Goal: Information Seeking & Learning: Find contact information

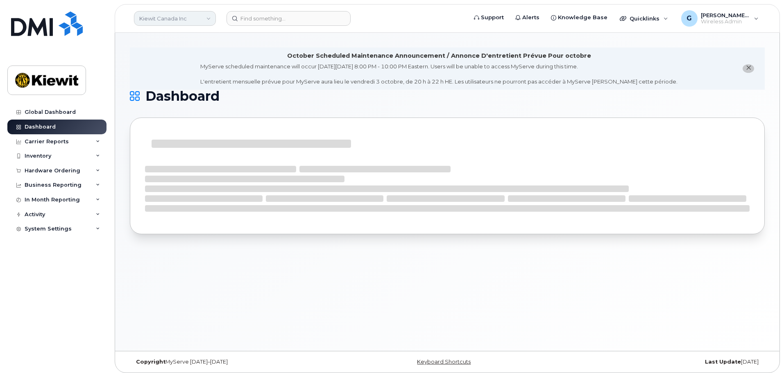
click at [172, 19] on link "Kiewit Canada Inc" at bounding box center [175, 18] width 82 height 15
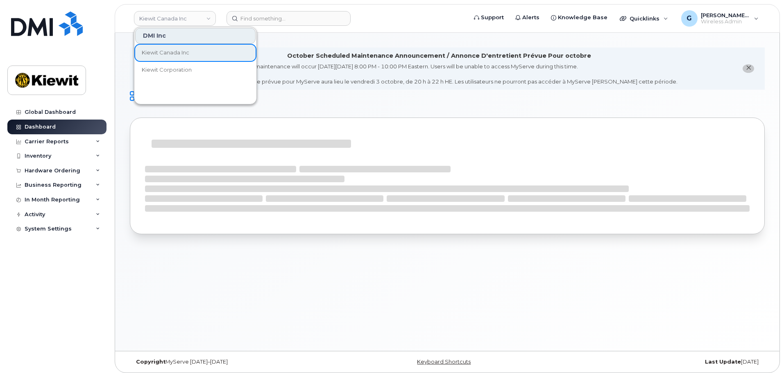
click at [334, 31] on header "Kiewit Canada Inc DMI Inc Kiewit Canada Inc Kiewit Corporation Support Alerts K…" at bounding box center [448, 18] width 666 height 29
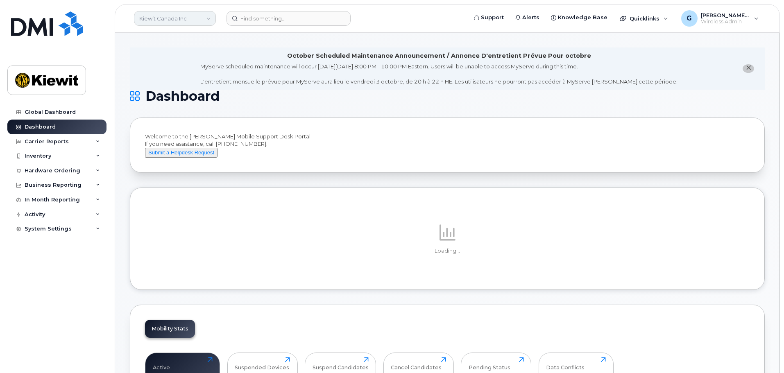
click at [168, 18] on link "Kiewit Canada Inc" at bounding box center [175, 18] width 82 height 15
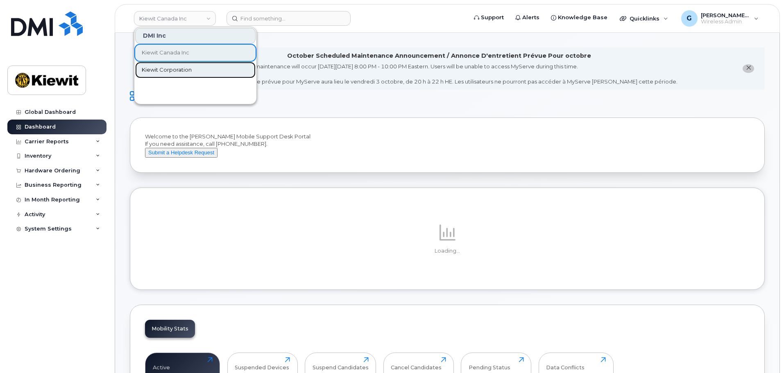
click at [175, 65] on link "Kiewit Corporation" at bounding box center [195, 70] width 120 height 16
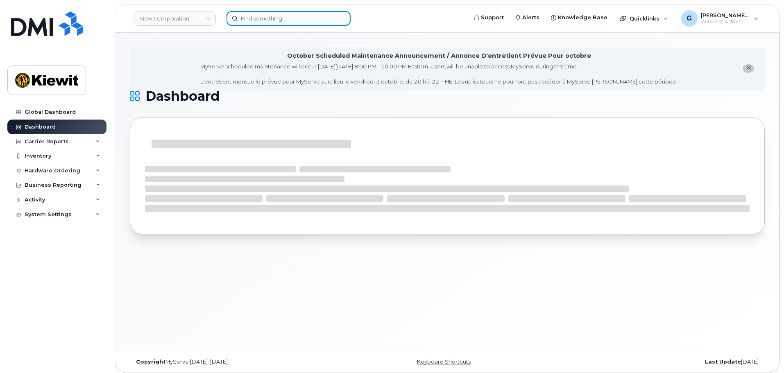
click at [293, 16] on input at bounding box center [289, 18] width 124 height 15
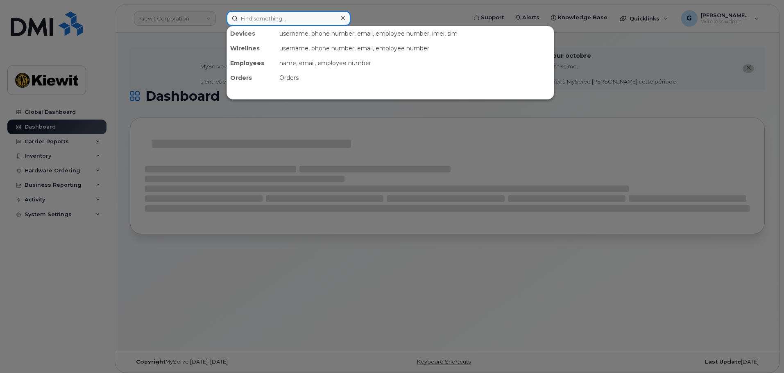
click at [291, 17] on input at bounding box center [289, 18] width 124 height 15
paste input "393532"
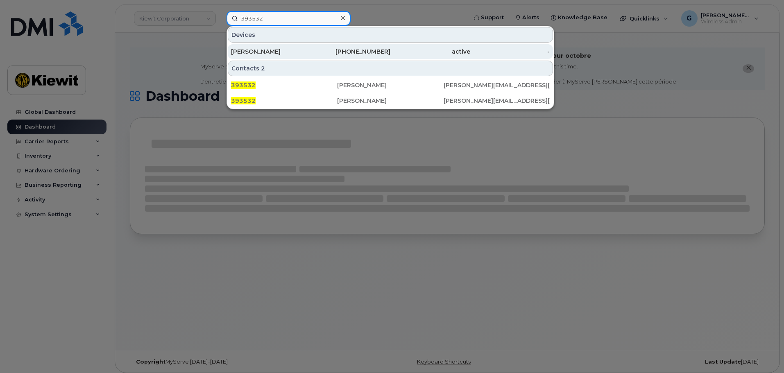
type input "393532"
click at [293, 49] on div "Ali El Matarawi" at bounding box center [271, 52] width 80 height 8
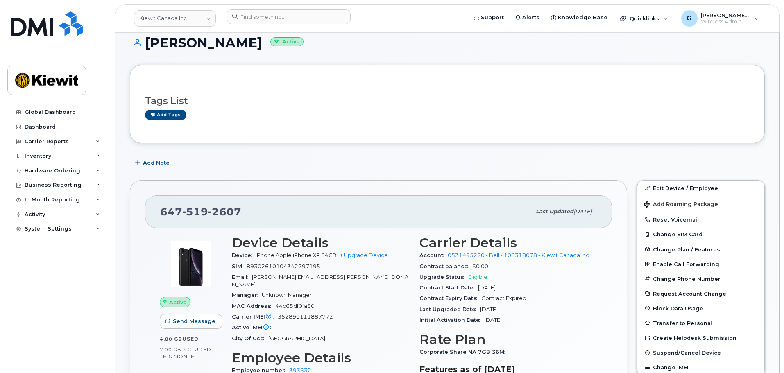
scroll to position [123, 0]
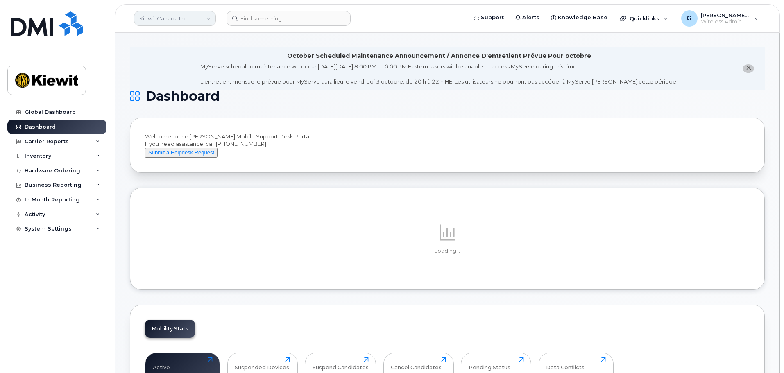
click at [184, 25] on link "Kiewit Canada Inc" at bounding box center [175, 18] width 82 height 15
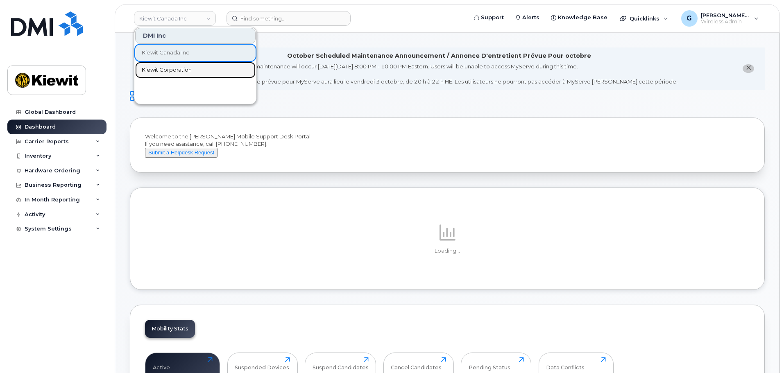
click at [175, 66] on span "Kiewit Corporation" at bounding box center [167, 70] width 50 height 8
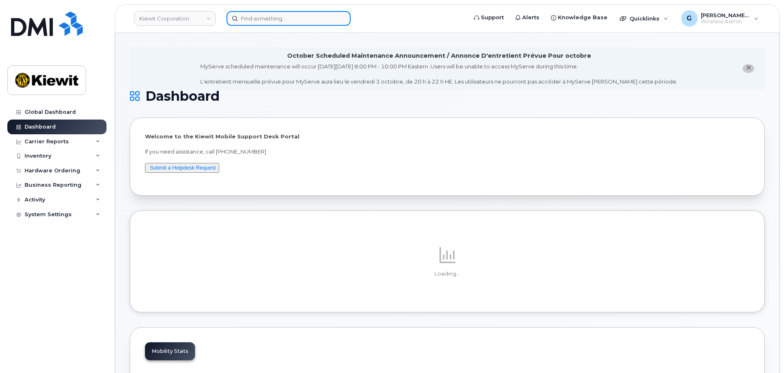
click at [268, 18] on input at bounding box center [289, 18] width 124 height 15
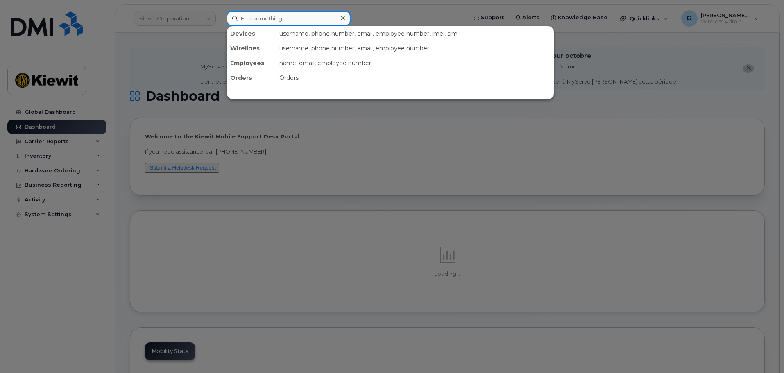
paste input "450522"
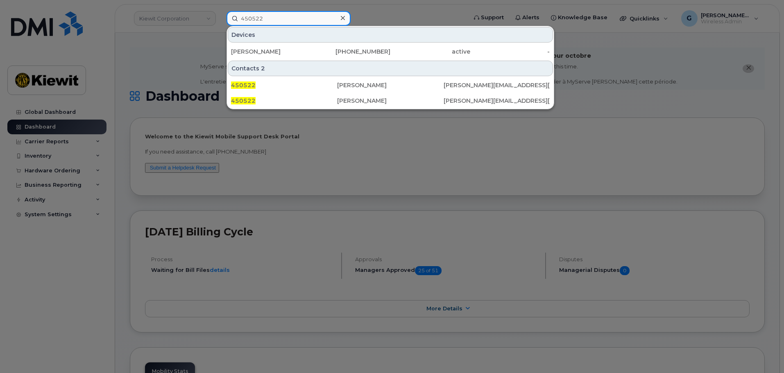
type input "450522"
drag, startPoint x: 409, startPoint y: 143, endPoint x: 302, endPoint y: 6, distance: 174.2
click at [409, 143] on div at bounding box center [392, 186] width 784 height 373
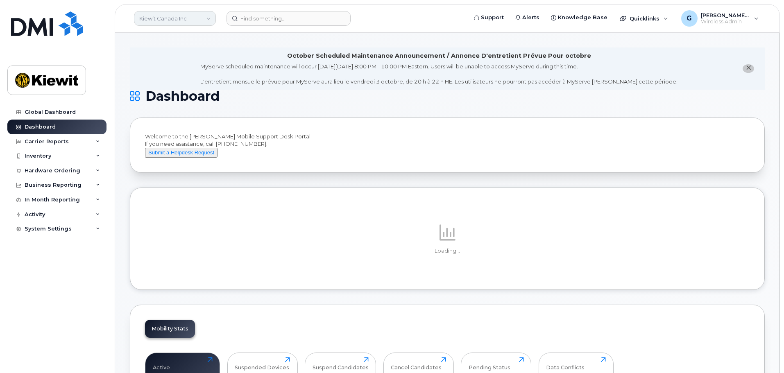
click at [176, 22] on link "Kiewit Canada Inc" at bounding box center [175, 18] width 82 height 15
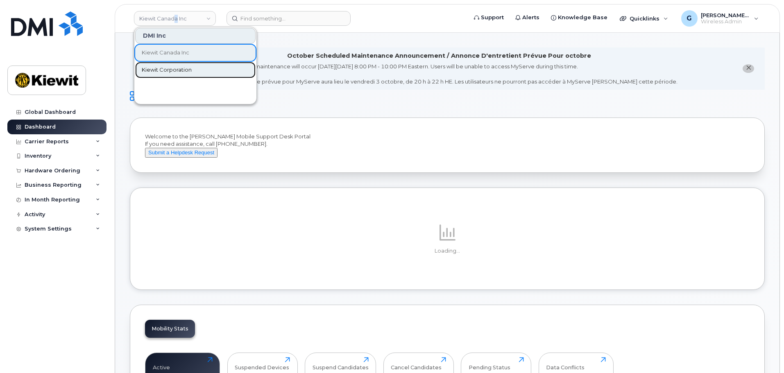
click at [185, 74] on span "Kiewit Corporation" at bounding box center [167, 70] width 50 height 8
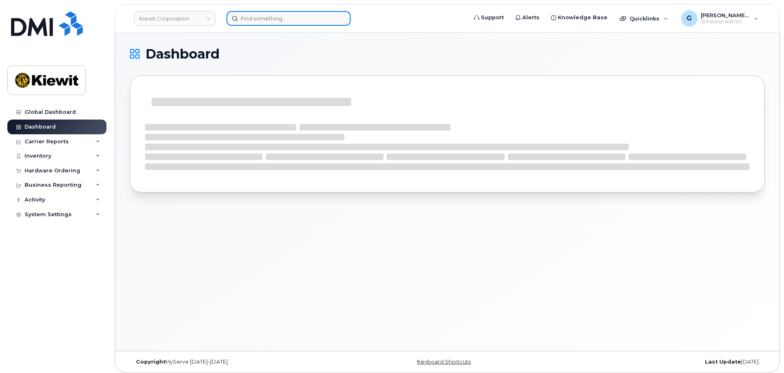
click at [270, 20] on input at bounding box center [289, 18] width 124 height 15
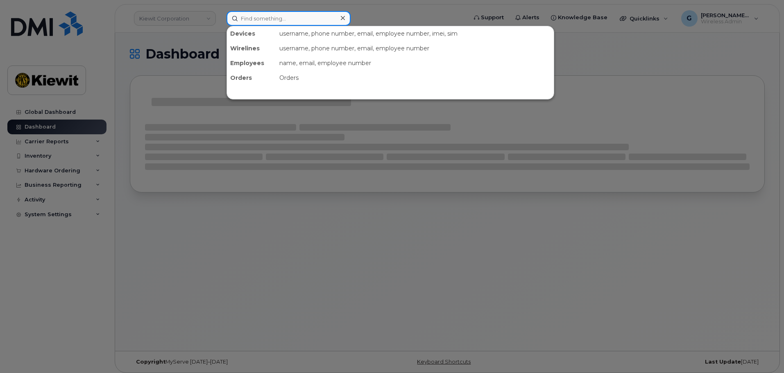
paste input "450522"
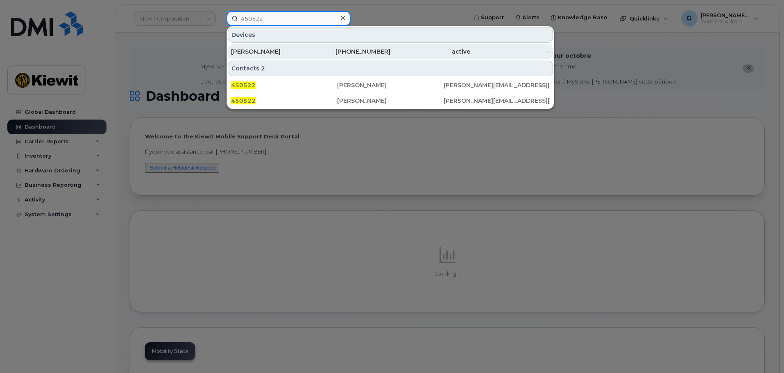
type input "450522"
click at [263, 47] on div "[PERSON_NAME]" at bounding box center [271, 51] width 80 height 15
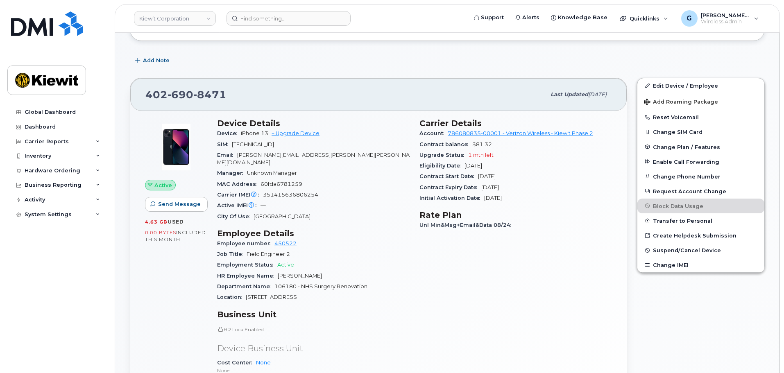
scroll to position [164, 0]
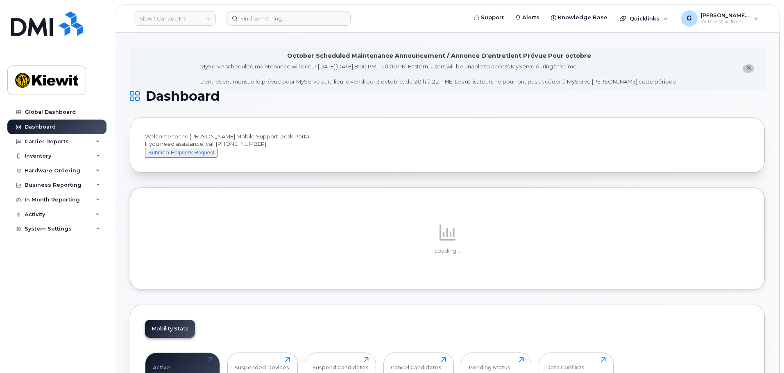
click at [200, 58] on li "October Scheduled Maintenance Announcement / Annonce D'entretient Prévue Pour o…" at bounding box center [447, 69] width 635 height 42
click at [186, 17] on link "Kiewit Canada Inc" at bounding box center [175, 18] width 82 height 15
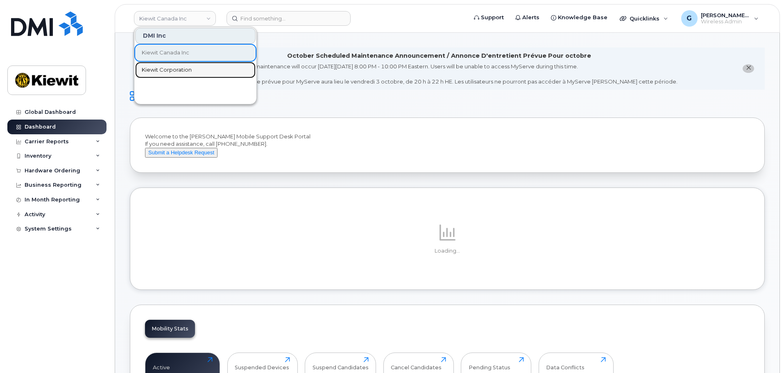
click at [178, 66] on link "Kiewit Corporation" at bounding box center [195, 70] width 120 height 16
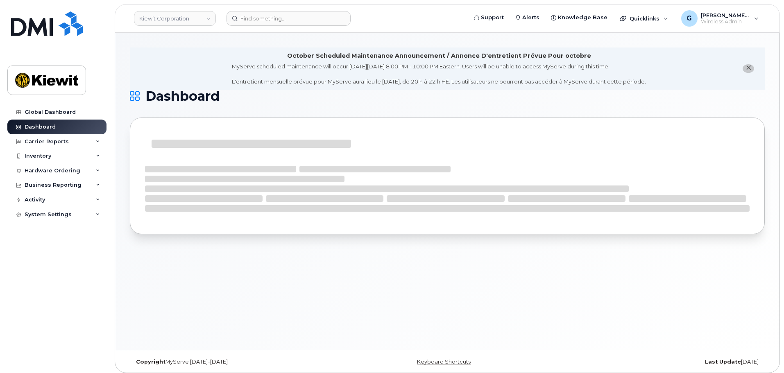
click at [254, 36] on div "October Scheduled Maintenance Announcement / Annonce D'entretient Prévue Pour o…" at bounding box center [447, 192] width 665 height 318
click at [255, 16] on input at bounding box center [289, 18] width 124 height 15
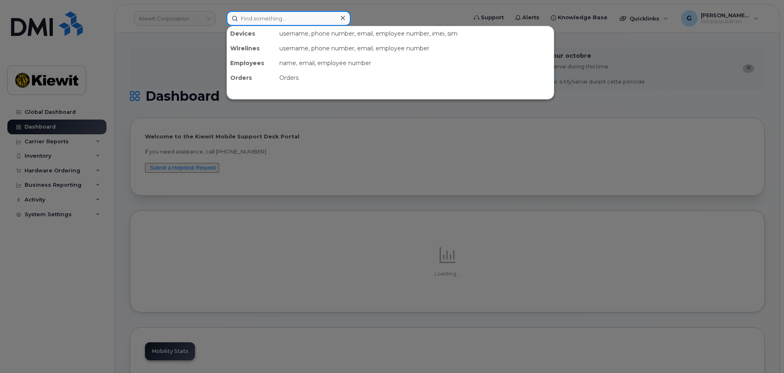
paste input "578011"
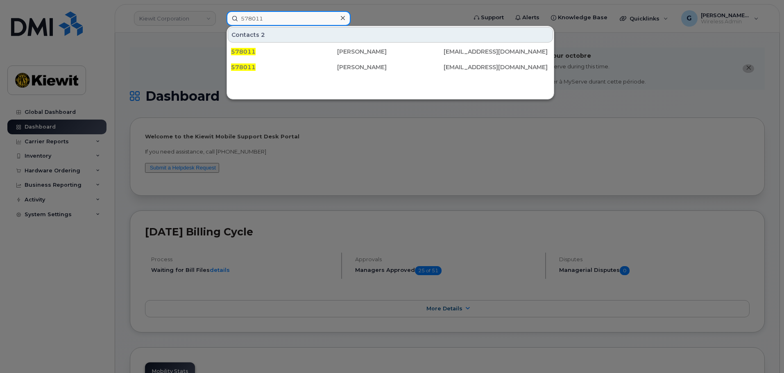
type input "578011"
drag, startPoint x: 145, startPoint y: 64, endPoint x: 151, endPoint y: 63, distance: 6.3
click at [145, 64] on div at bounding box center [392, 186] width 784 height 373
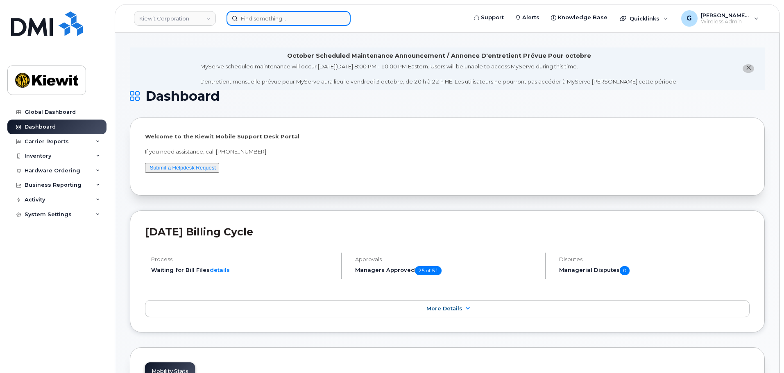
click at [258, 19] on input at bounding box center [289, 18] width 124 height 15
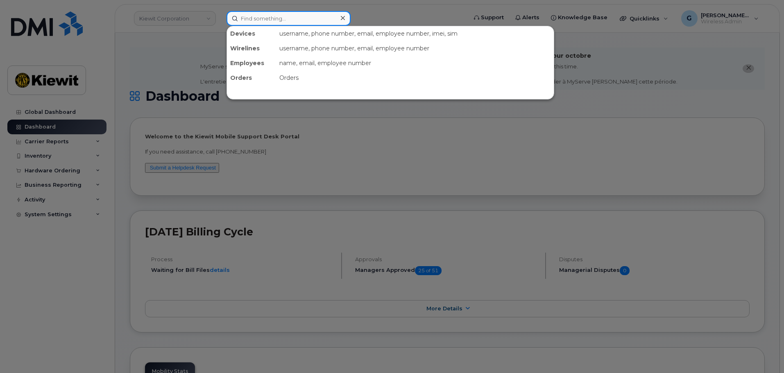
paste input "578011"
type input "578011"
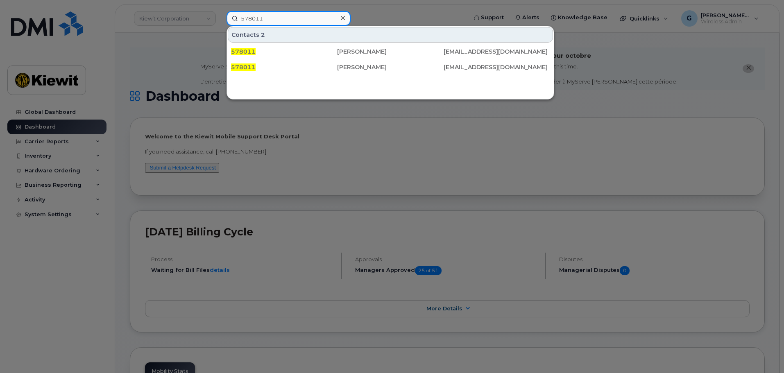
drag, startPoint x: 298, startPoint y: 15, endPoint x: 195, endPoint y: 16, distance: 102.5
click at [220, 16] on div "578011 Contacts 2 578011 [PERSON_NAME] [PERSON_NAME][EMAIL_ADDRESS][DOMAIN_NAME…" at bounding box center [344, 18] width 248 height 15
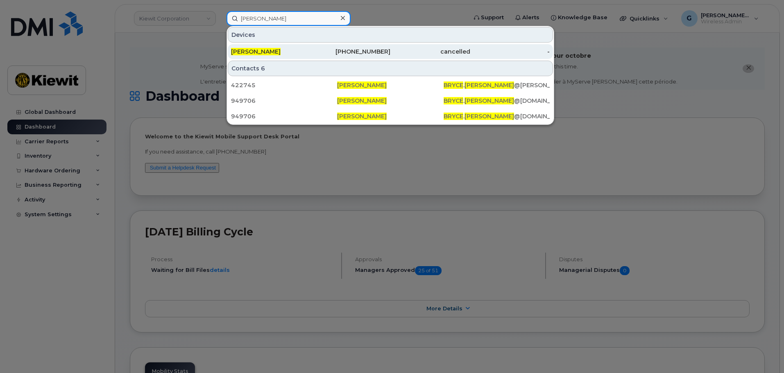
type input "[PERSON_NAME]"
click at [316, 53] on div "[PHONE_NUMBER]" at bounding box center [351, 52] width 80 height 8
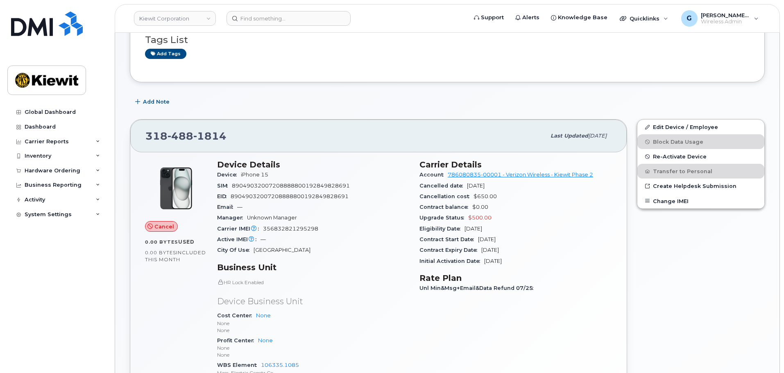
scroll to position [123, 0]
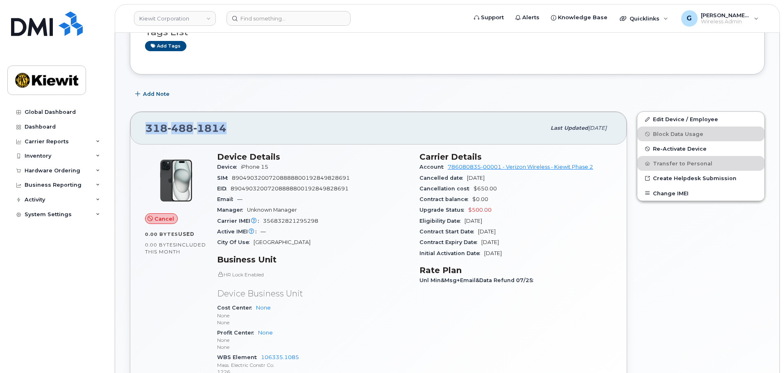
drag, startPoint x: 234, startPoint y: 126, endPoint x: 144, endPoint y: 130, distance: 90.7
click at [144, 130] on div "[PHONE_NUMBER] Last updated [DATE]" at bounding box center [378, 128] width 497 height 33
copy span "[PHONE_NUMBER]"
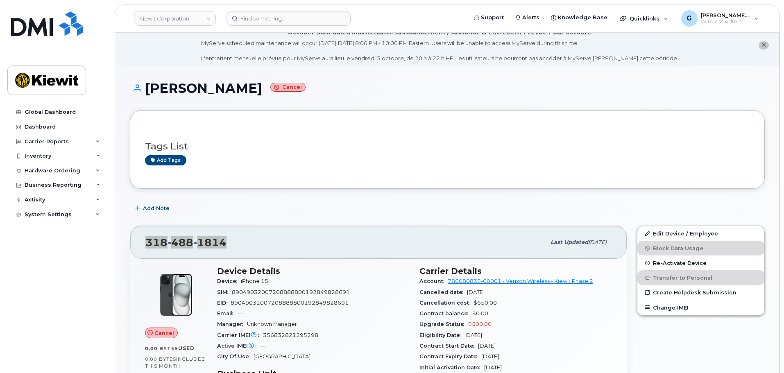
scroll to position [0, 0]
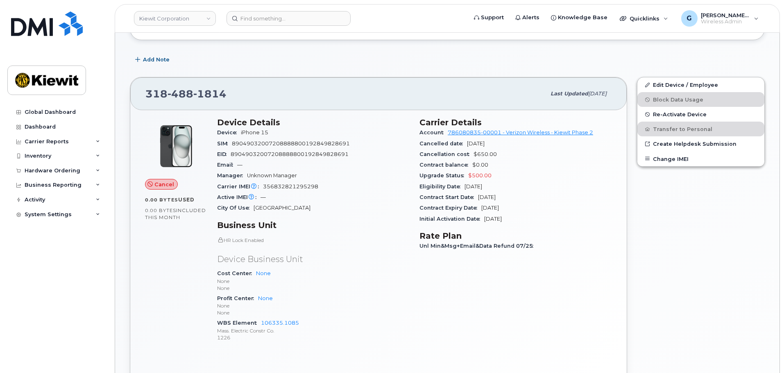
scroll to position [164, 0]
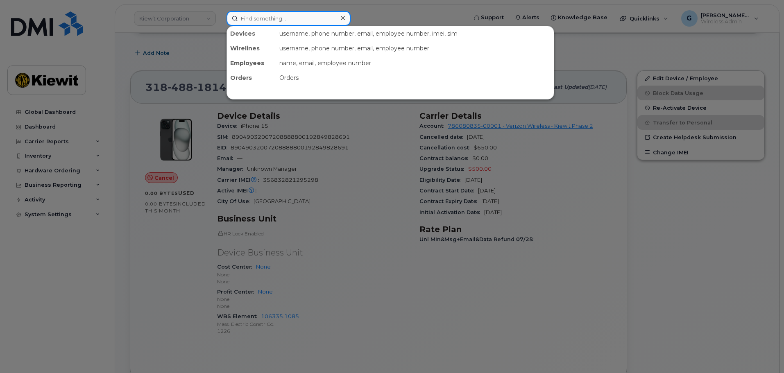
click at [259, 23] on input at bounding box center [289, 18] width 124 height 15
paste input "578011"
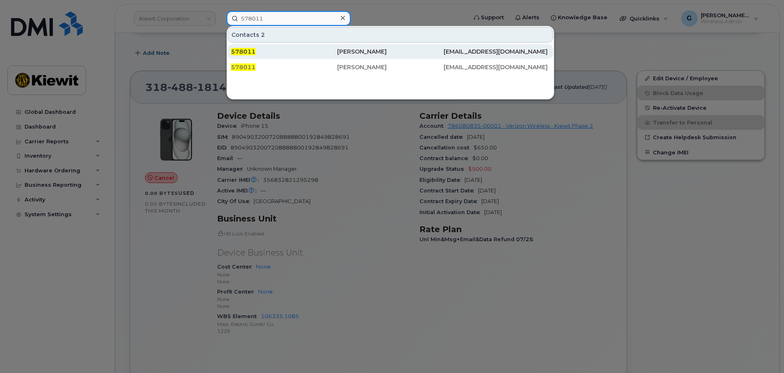
type input "578011"
drag, startPoint x: 300, startPoint y: 49, endPoint x: 313, endPoint y: 56, distance: 14.5
click at [300, 49] on div "578011" at bounding box center [284, 52] width 106 height 8
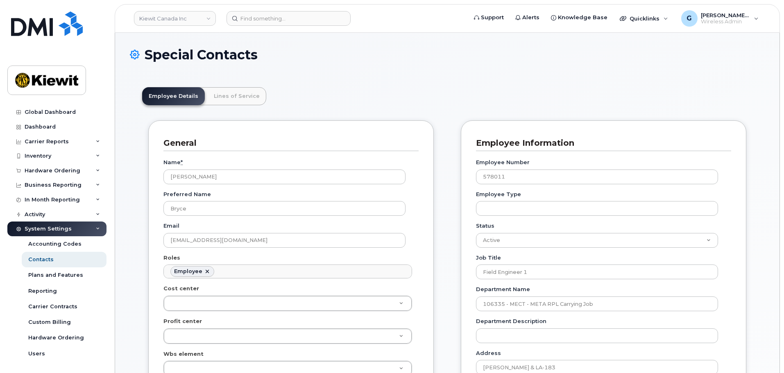
scroll to position [24, 0]
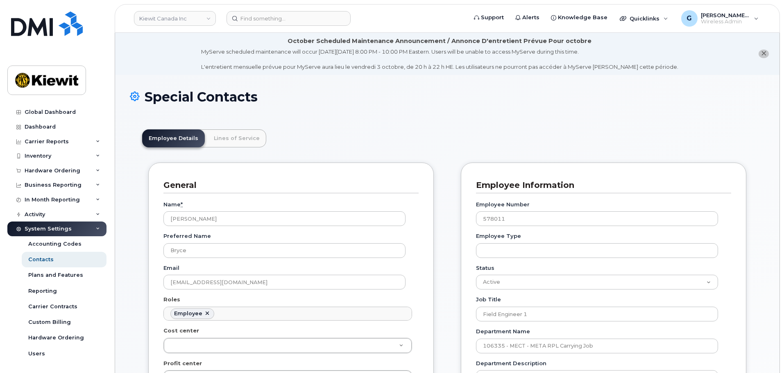
click at [374, 135] on header "Employee Details Lines of Service" at bounding box center [447, 139] width 611 height 18
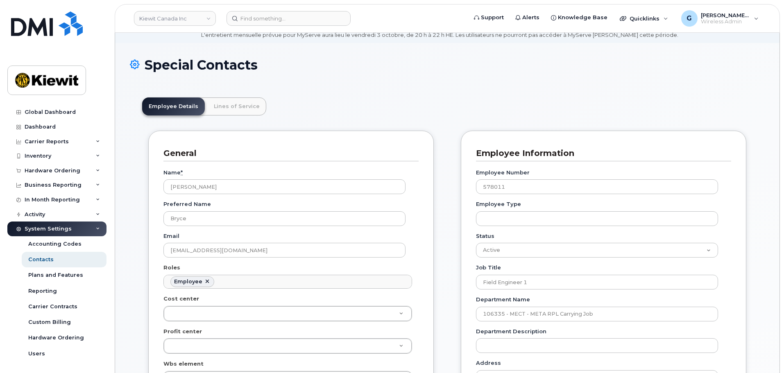
scroll to position [0, 0]
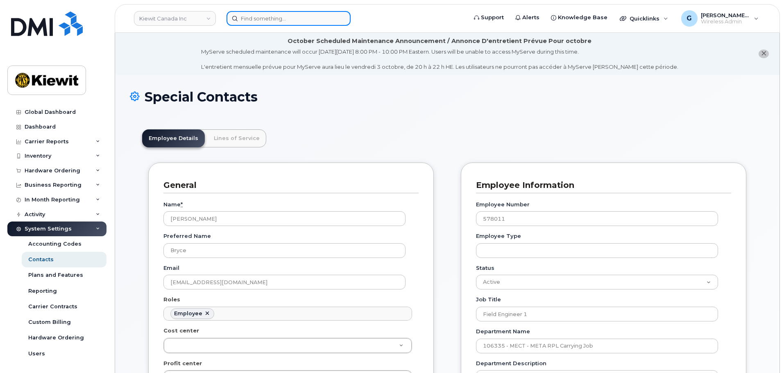
click at [268, 15] on input at bounding box center [289, 18] width 124 height 15
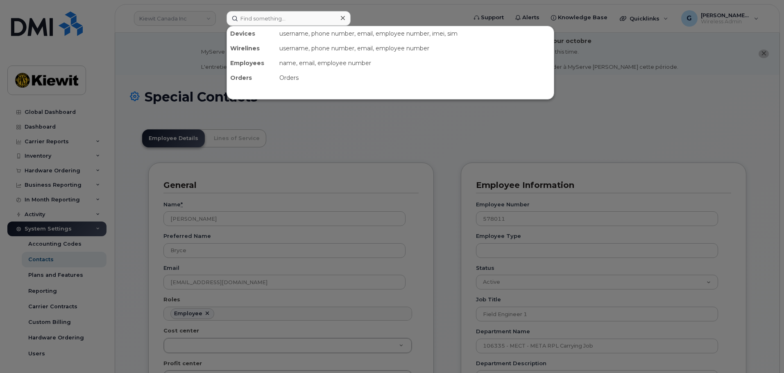
click at [160, 59] on div at bounding box center [392, 186] width 784 height 373
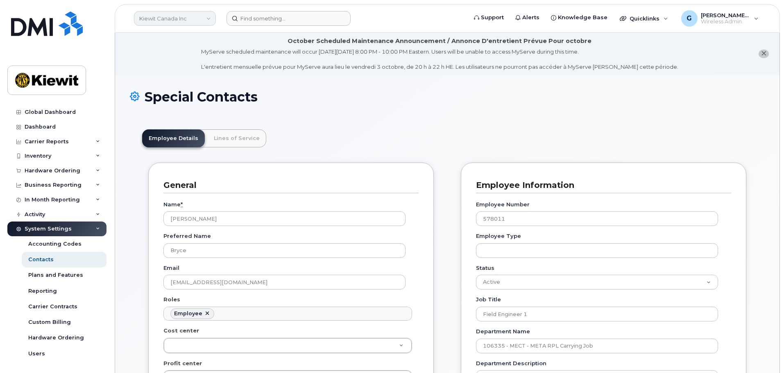
click at [171, 15] on link "Kiewit Canada Inc" at bounding box center [175, 18] width 82 height 15
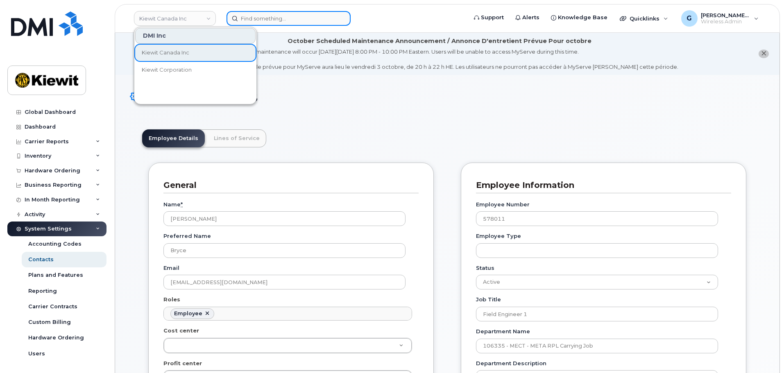
click at [244, 14] on input at bounding box center [289, 18] width 124 height 15
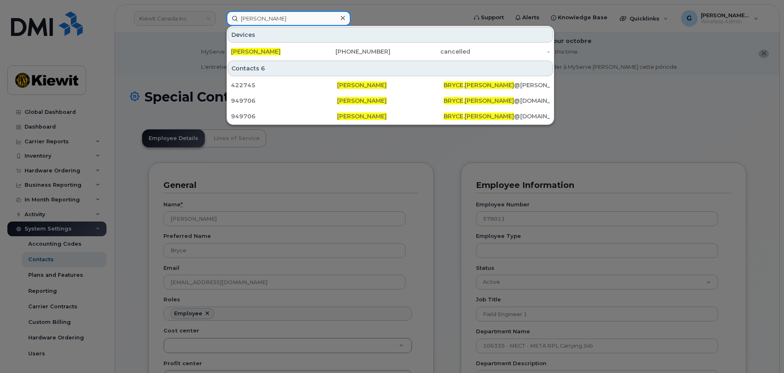
type input "[PERSON_NAME]"
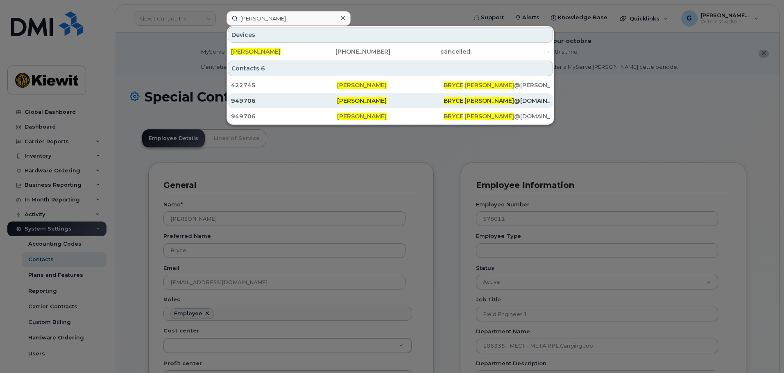
click at [280, 103] on div "949706" at bounding box center [284, 101] width 106 height 8
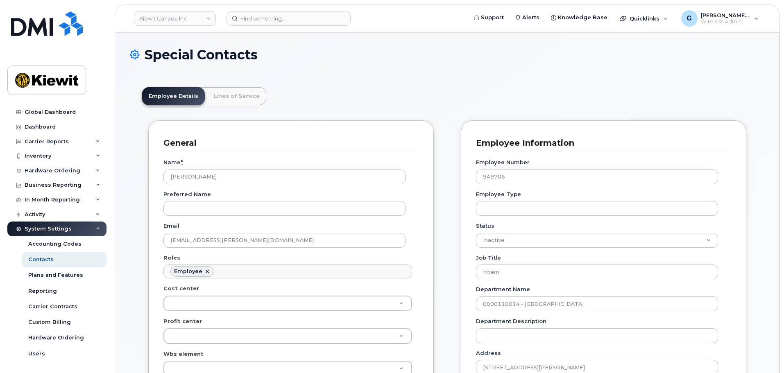
scroll to position [24, 0]
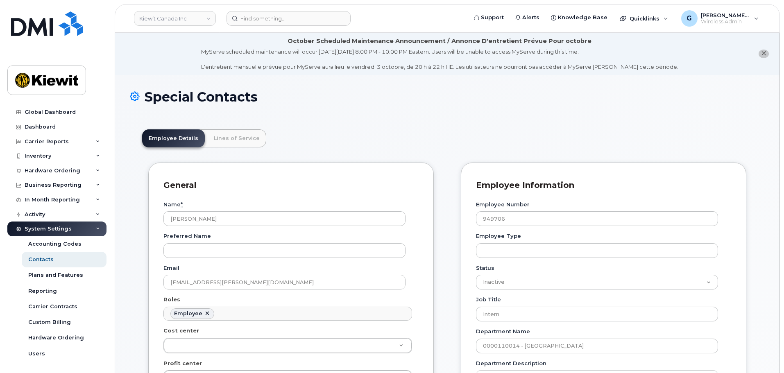
click at [382, 102] on h1 "Special Contacts" at bounding box center [447, 97] width 635 height 14
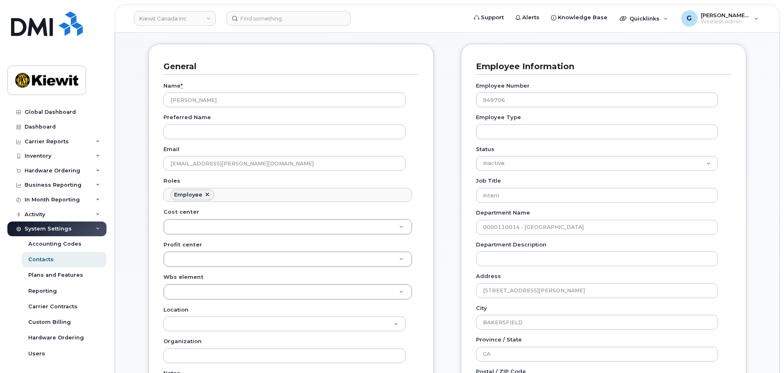
scroll to position [41, 0]
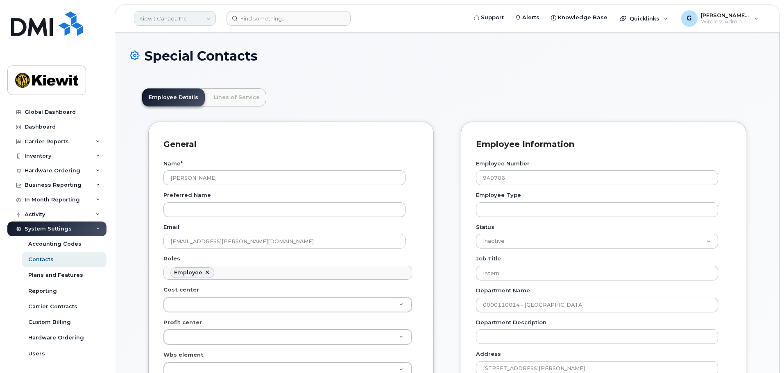
drag, startPoint x: 193, startPoint y: 17, endPoint x: 189, endPoint y: 21, distance: 5.8
click at [193, 17] on link "Kiewit Canada Inc" at bounding box center [175, 18] width 82 height 15
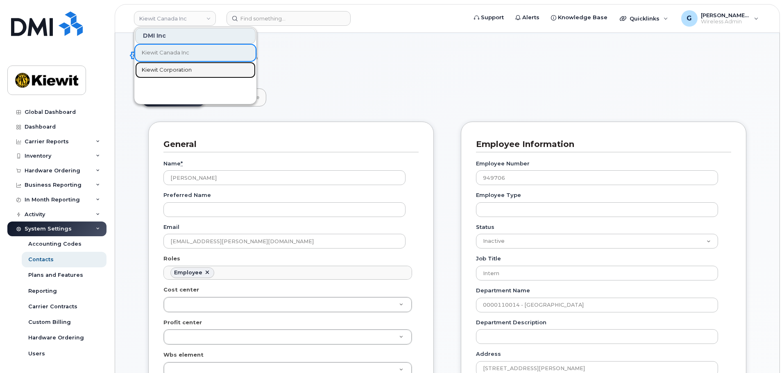
drag, startPoint x: 168, startPoint y: 71, endPoint x: 179, endPoint y: 67, distance: 11.8
click at [168, 71] on span "Kiewit Corporation" at bounding box center [167, 70] width 50 height 8
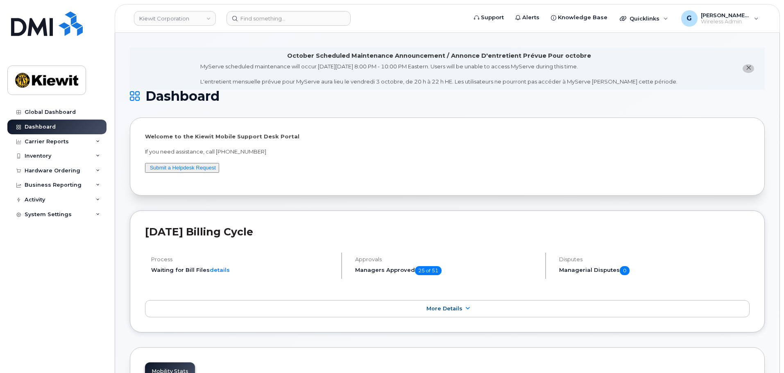
drag, startPoint x: 384, startPoint y: 147, endPoint x: 381, endPoint y: 143, distance: 5.2
click at [384, 147] on div "Welcome to the [PERSON_NAME] Mobile Support Desk Portal If you need assistance,…" at bounding box center [447, 157] width 605 height 48
click at [261, 18] on input at bounding box center [289, 18] width 124 height 15
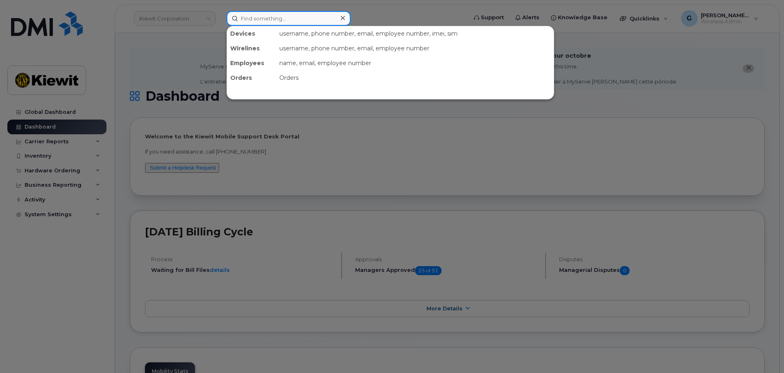
click at [276, 19] on input at bounding box center [289, 18] width 124 height 15
paste input "578011"
type input "578011"
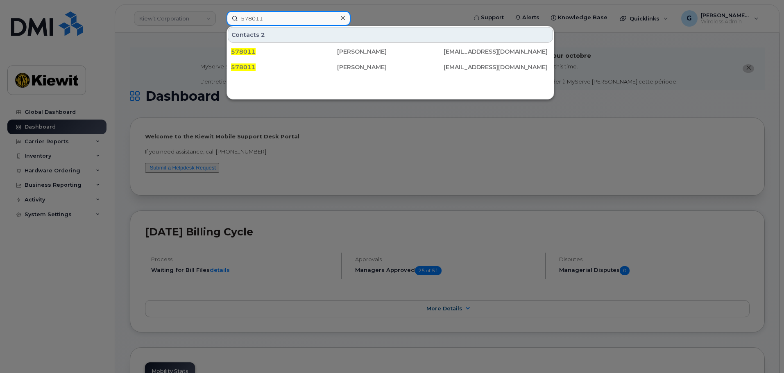
drag, startPoint x: 277, startPoint y: 16, endPoint x: 216, endPoint y: 15, distance: 61.1
click at [220, 15] on div "578011 Contacts 2 578011 [PERSON_NAME] [PERSON_NAME][EMAIL_ADDRESS][DOMAIN_NAME…" at bounding box center [344, 18] width 248 height 15
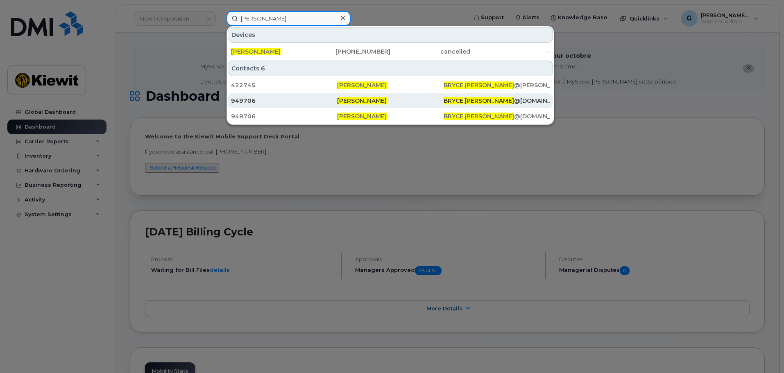
type input "[PERSON_NAME]"
click at [270, 99] on div "949706" at bounding box center [284, 101] width 106 height 8
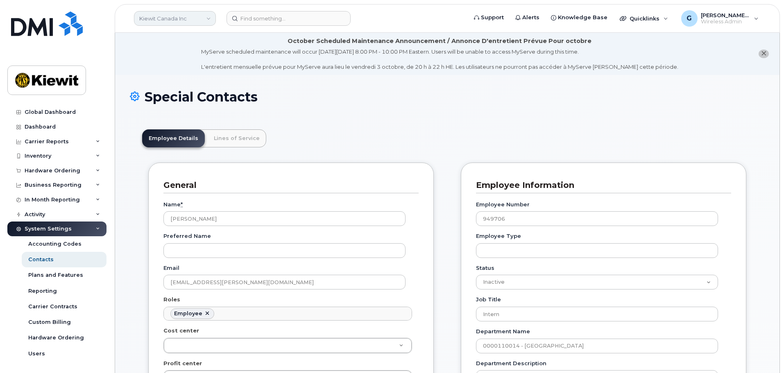
click at [164, 15] on link "Kiewit Canada Inc" at bounding box center [175, 18] width 82 height 15
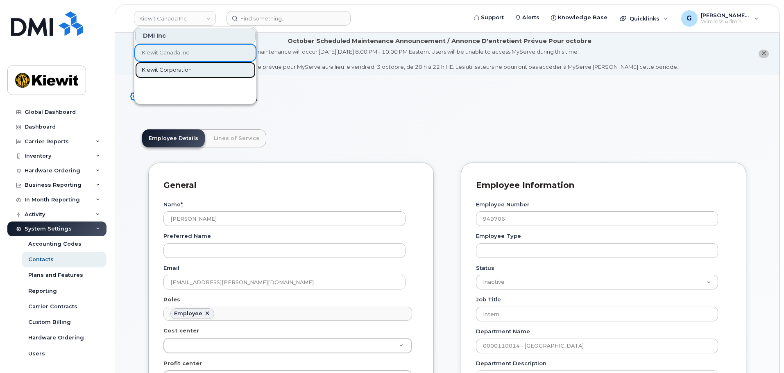
click at [151, 67] on span "Kiewit Corporation" at bounding box center [167, 70] width 50 height 8
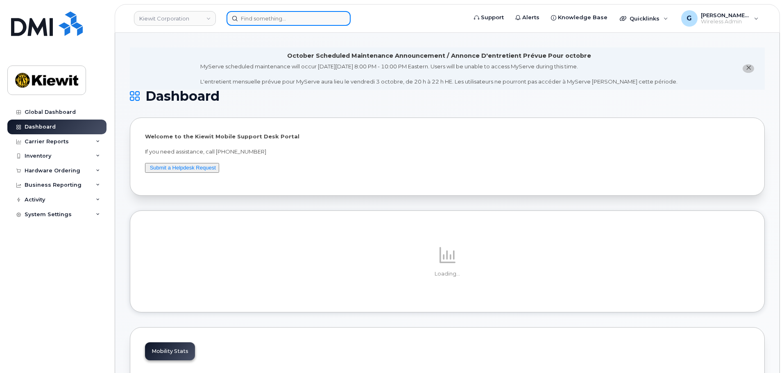
click at [266, 23] on input at bounding box center [289, 18] width 124 height 15
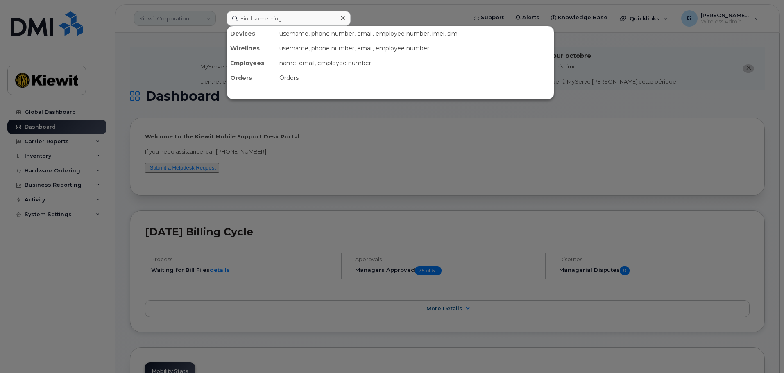
click at [132, 21] on div at bounding box center [392, 186] width 784 height 373
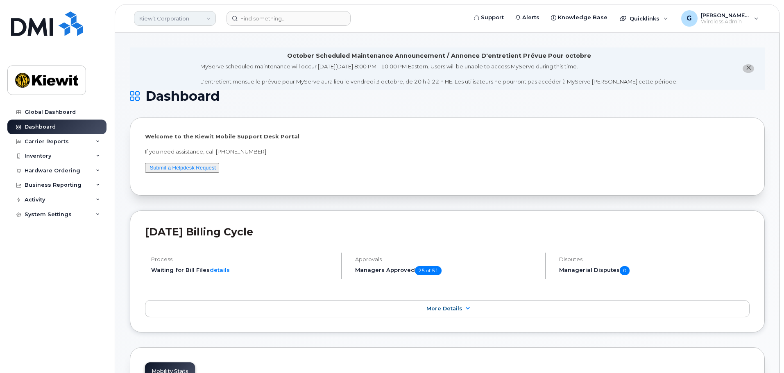
click at [148, 20] on link "Kiewit Corporation" at bounding box center [175, 18] width 82 height 15
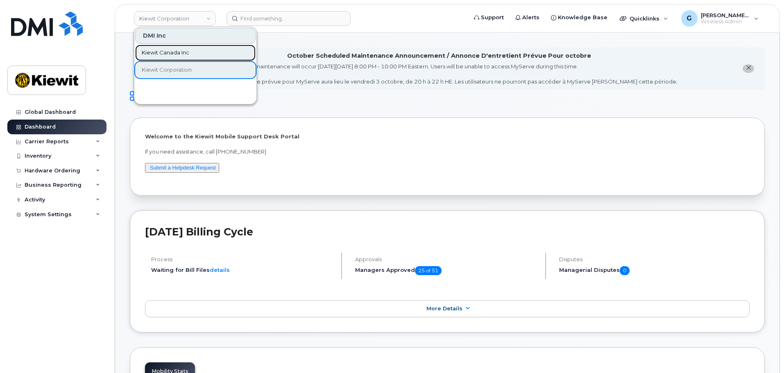
click at [175, 57] on link "Kiewit Canada Inc" at bounding box center [195, 53] width 120 height 16
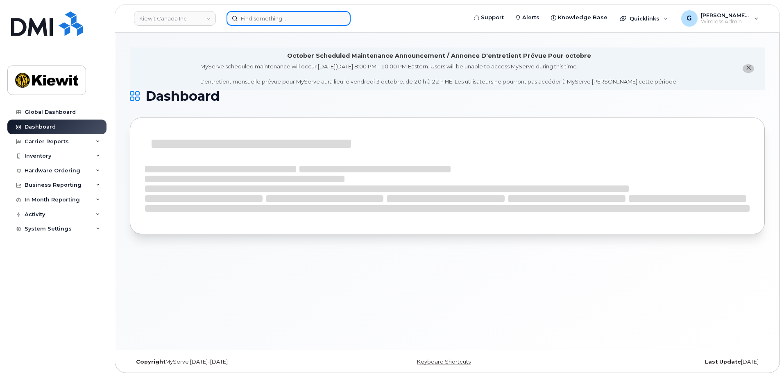
click at [265, 20] on input at bounding box center [289, 18] width 124 height 15
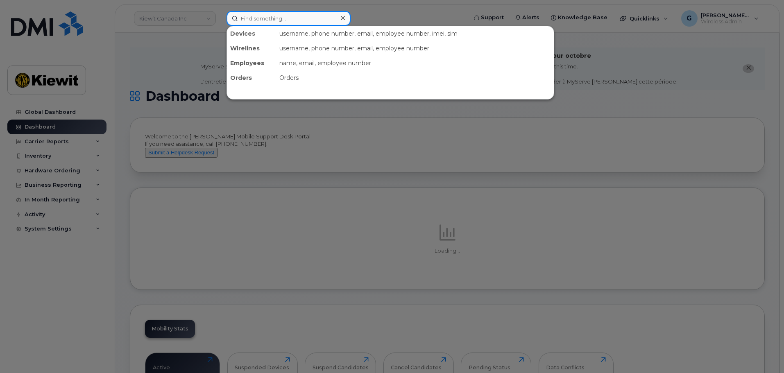
paste input "578011"
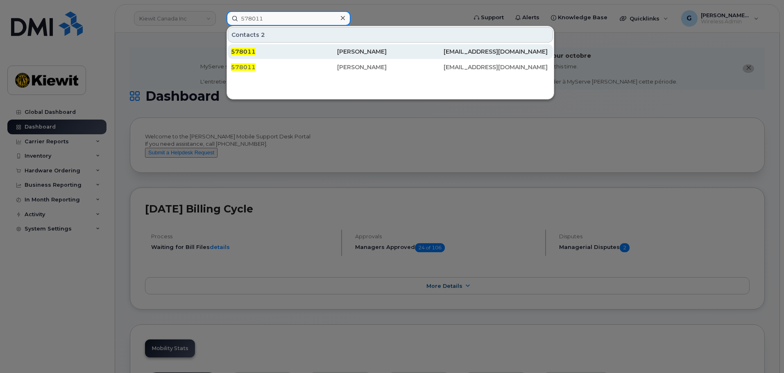
type input "578011"
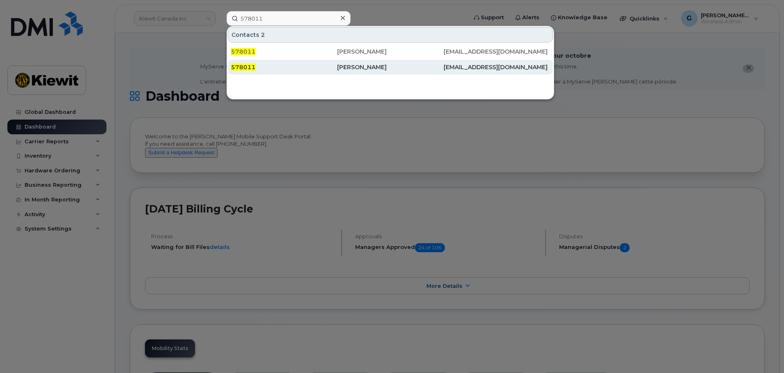
drag, startPoint x: 264, startPoint y: 48, endPoint x: 320, endPoint y: 69, distance: 59.8
click at [264, 48] on div "578011" at bounding box center [284, 52] width 106 height 8
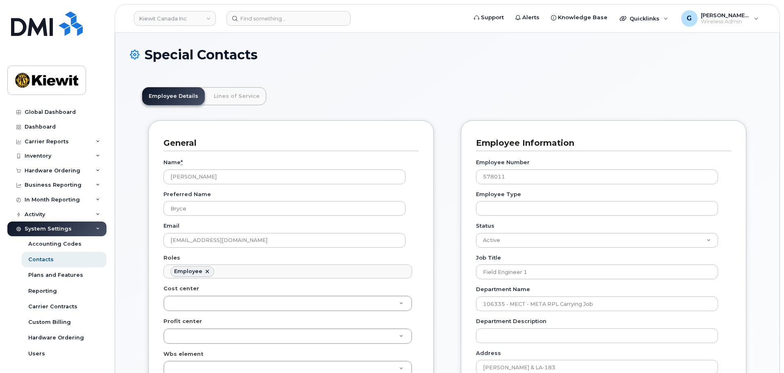
scroll to position [24, 0]
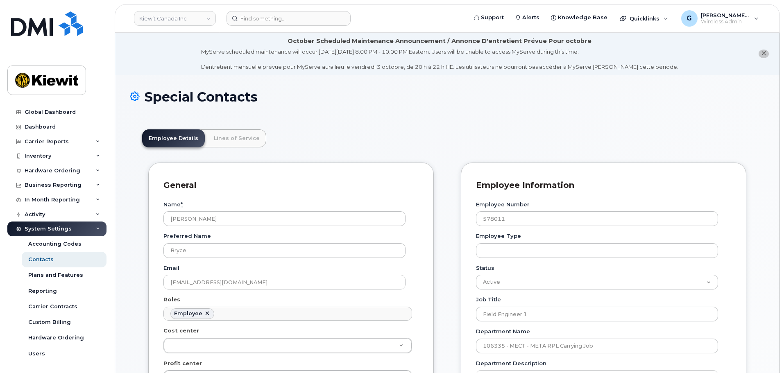
click at [375, 97] on h1 "Special Contacts" at bounding box center [447, 97] width 635 height 14
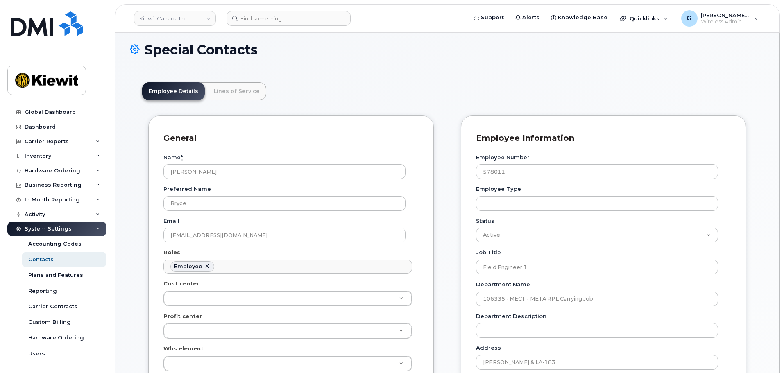
scroll to position [0, 0]
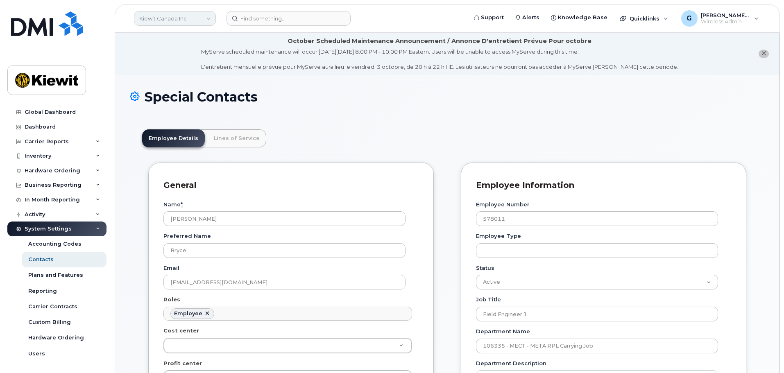
click at [161, 20] on link "Kiewit Canada Inc" at bounding box center [175, 18] width 82 height 15
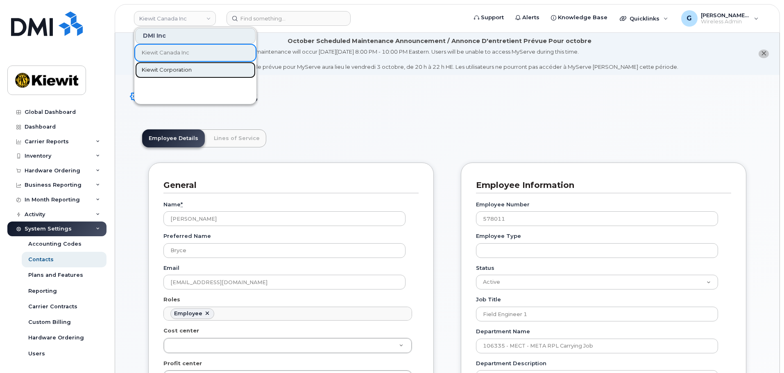
click at [159, 66] on span "Kiewit Corporation" at bounding box center [167, 70] width 50 height 8
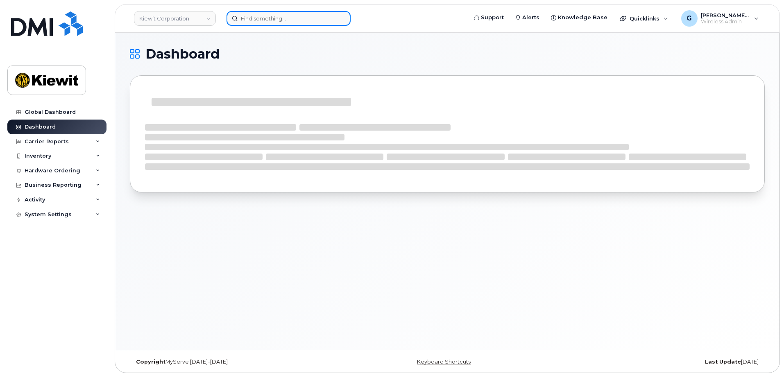
click at [262, 21] on input at bounding box center [289, 18] width 124 height 15
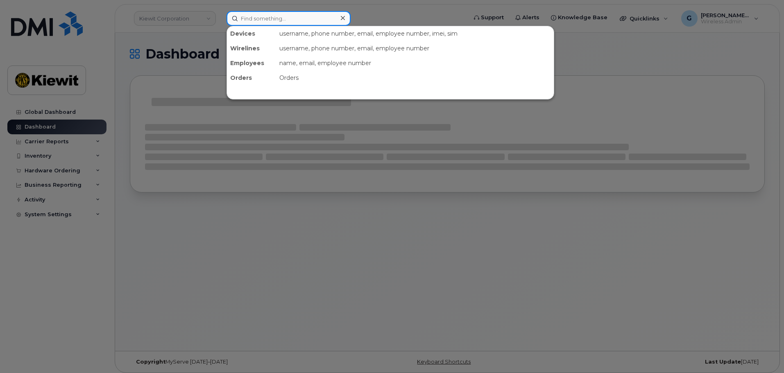
paste input "578011"
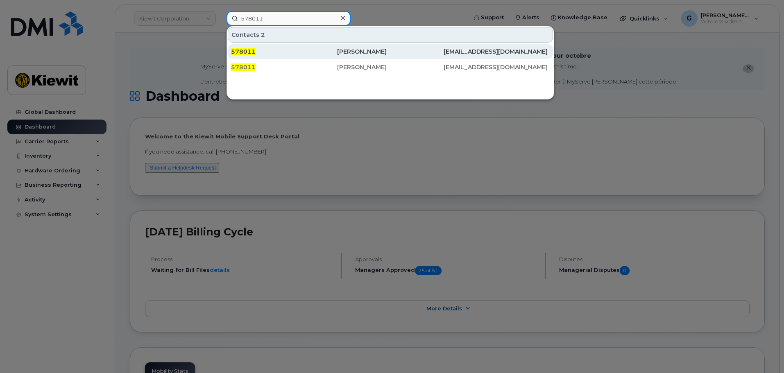
type input "578011"
click at [286, 49] on div "578011" at bounding box center [284, 52] width 106 height 8
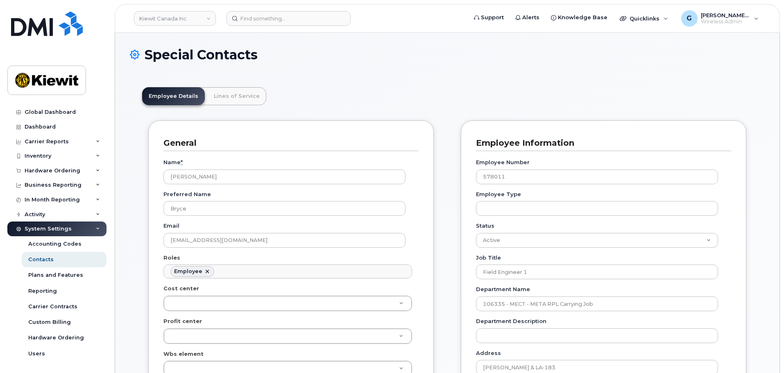
scroll to position [24, 0]
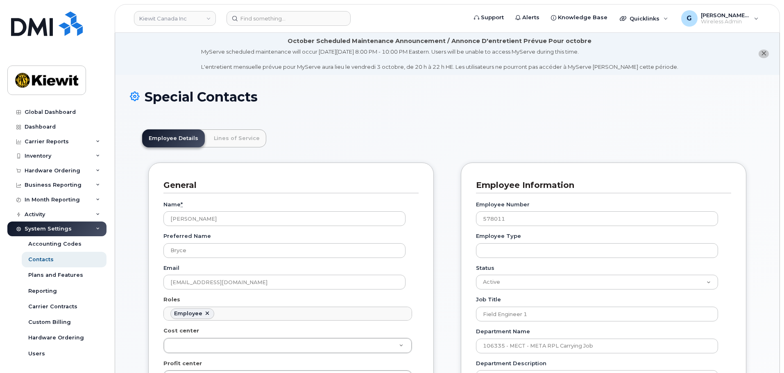
click at [345, 130] on header "Employee Details Lines of Service" at bounding box center [447, 139] width 611 height 18
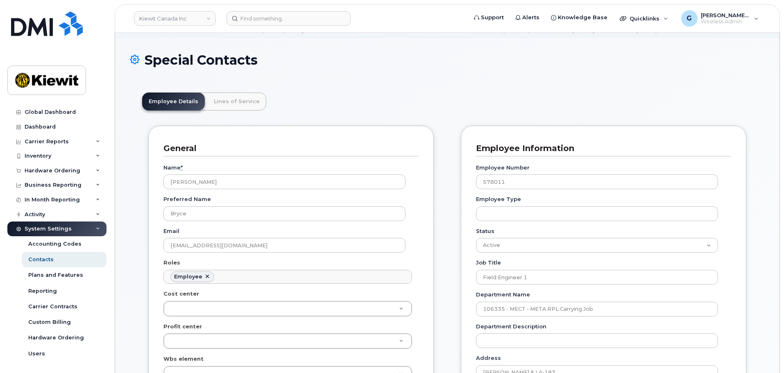
scroll to position [0, 0]
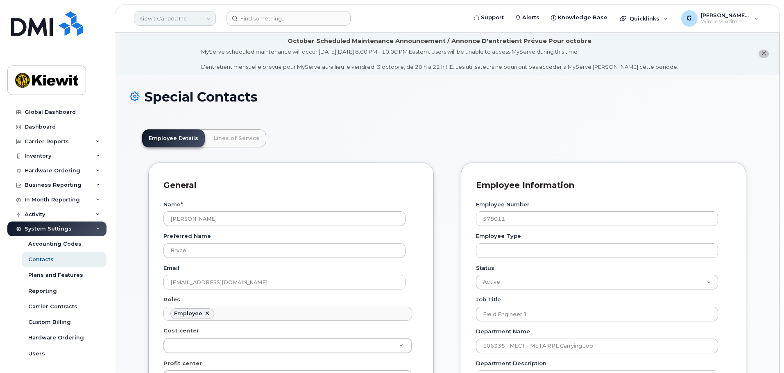
click at [201, 24] on link "Kiewit Canada Inc" at bounding box center [175, 18] width 82 height 15
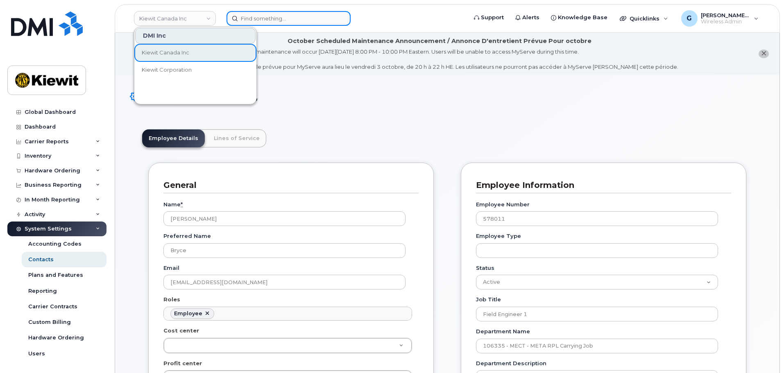
click at [315, 25] on input at bounding box center [289, 18] width 124 height 15
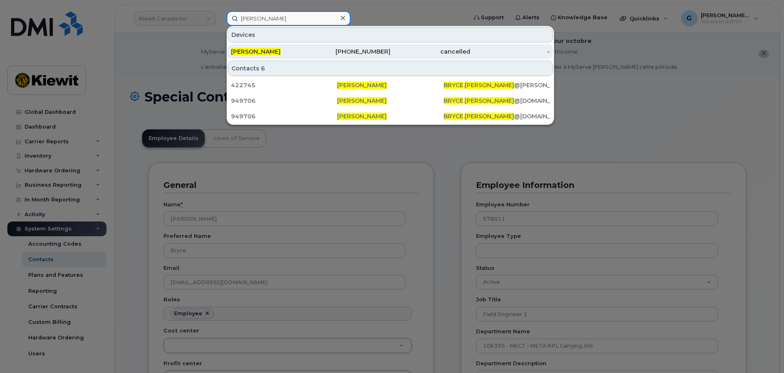
type input "[PERSON_NAME]"
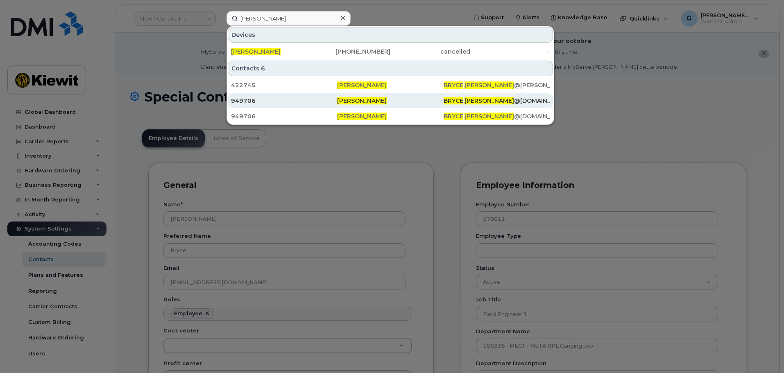
drag, startPoint x: 301, startPoint y: 50, endPoint x: 478, endPoint y: 107, distance: 186.4
click at [301, 50] on div "[PERSON_NAME]" at bounding box center [271, 52] width 80 height 8
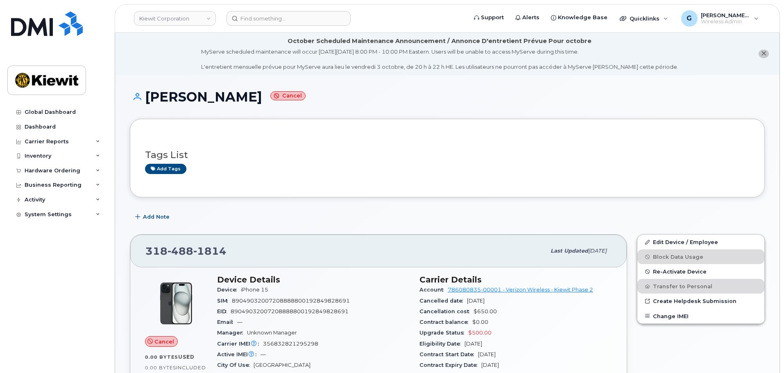
click at [394, 93] on h1 "[PERSON_NAME] Cancel" at bounding box center [447, 97] width 635 height 14
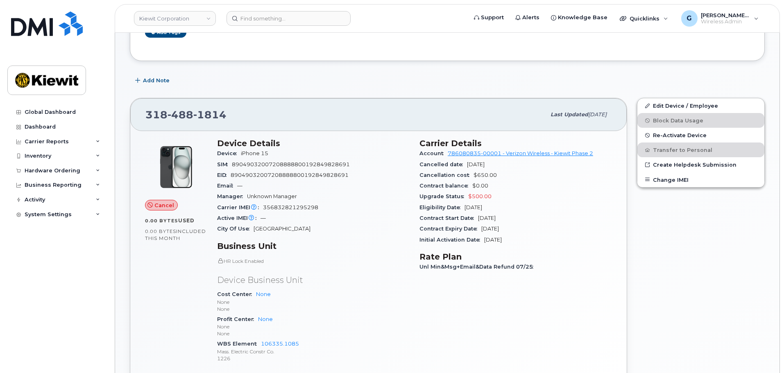
scroll to position [123, 0]
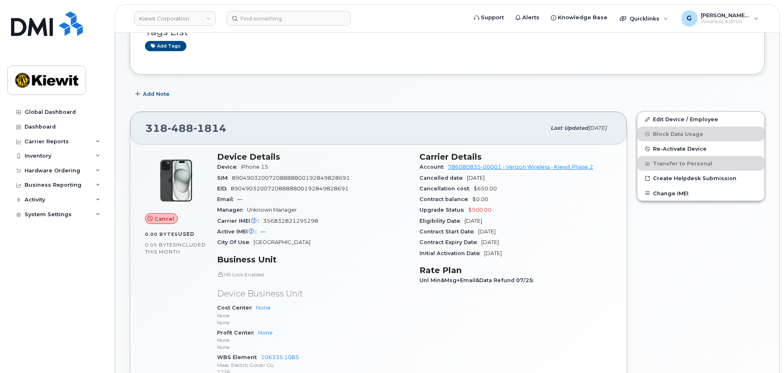
click at [264, 242] on span "[GEOGRAPHIC_DATA]" at bounding box center [282, 242] width 57 height 6
click at [261, 242] on span "[GEOGRAPHIC_DATA]" at bounding box center [282, 242] width 57 height 6
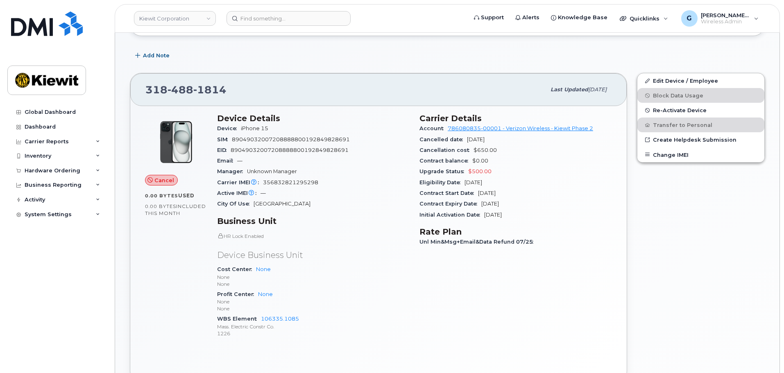
scroll to position [101, 0]
